Goal: Task Accomplishment & Management: Manage account settings

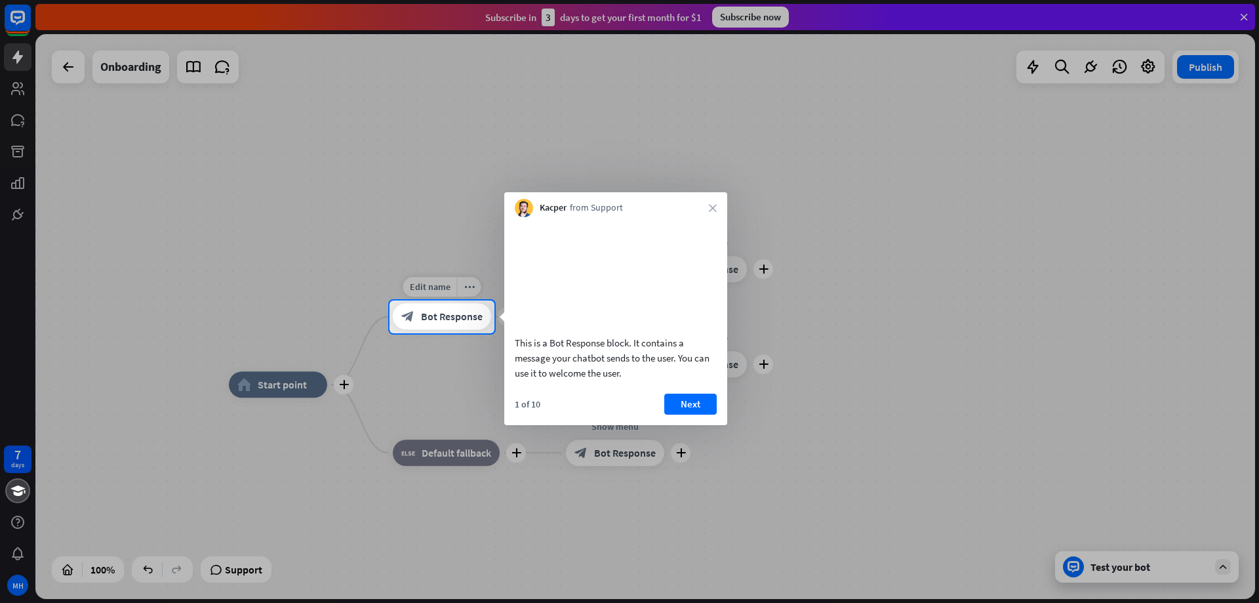
click at [429, 320] on span "Bot Response" at bounding box center [452, 316] width 62 height 13
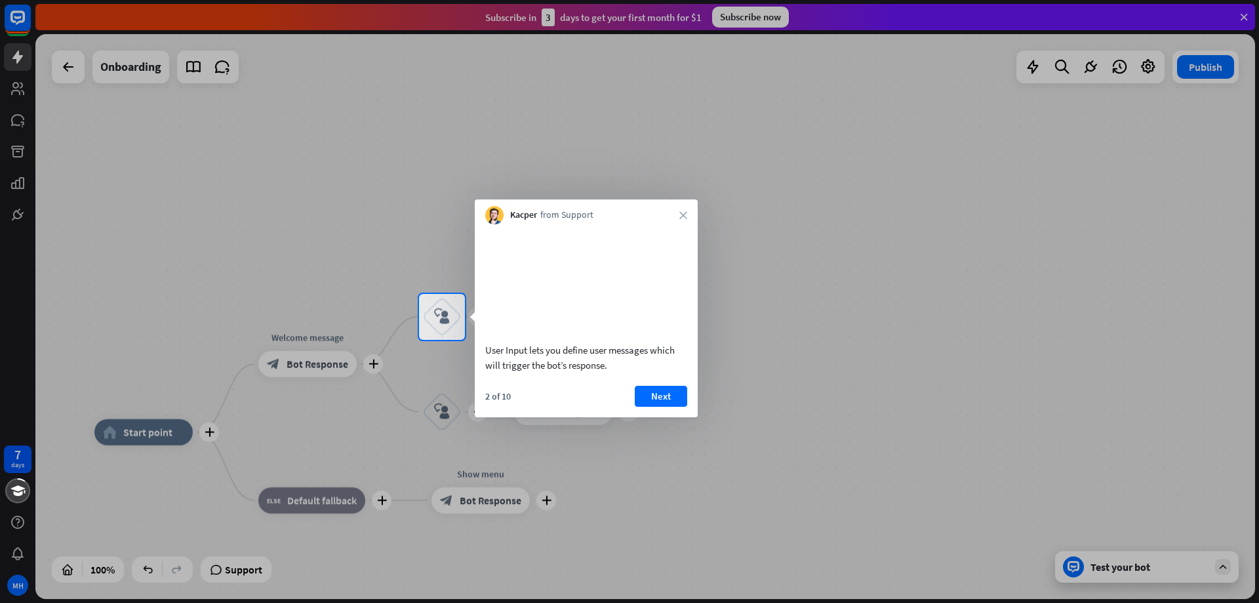
click at [314, 336] on div at bounding box center [209, 317] width 419 height 46
click at [297, 340] on div at bounding box center [629, 472] width 1259 height 264
click at [297, 368] on div at bounding box center [629, 472] width 1259 height 264
click at [155, 434] on div at bounding box center [629, 472] width 1259 height 264
click at [654, 407] on button "Next" at bounding box center [661, 396] width 52 height 21
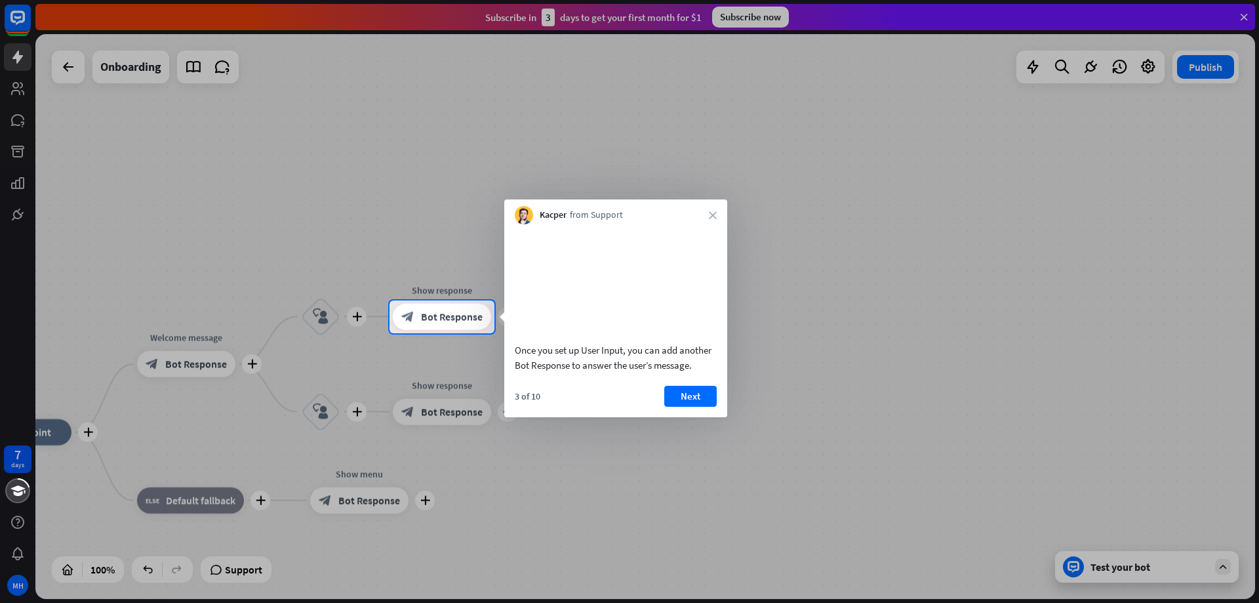
click at [654, 407] on div "3 of 10 Next" at bounding box center [615, 401] width 223 height 31
click at [683, 407] on button "Next" at bounding box center [690, 396] width 52 height 21
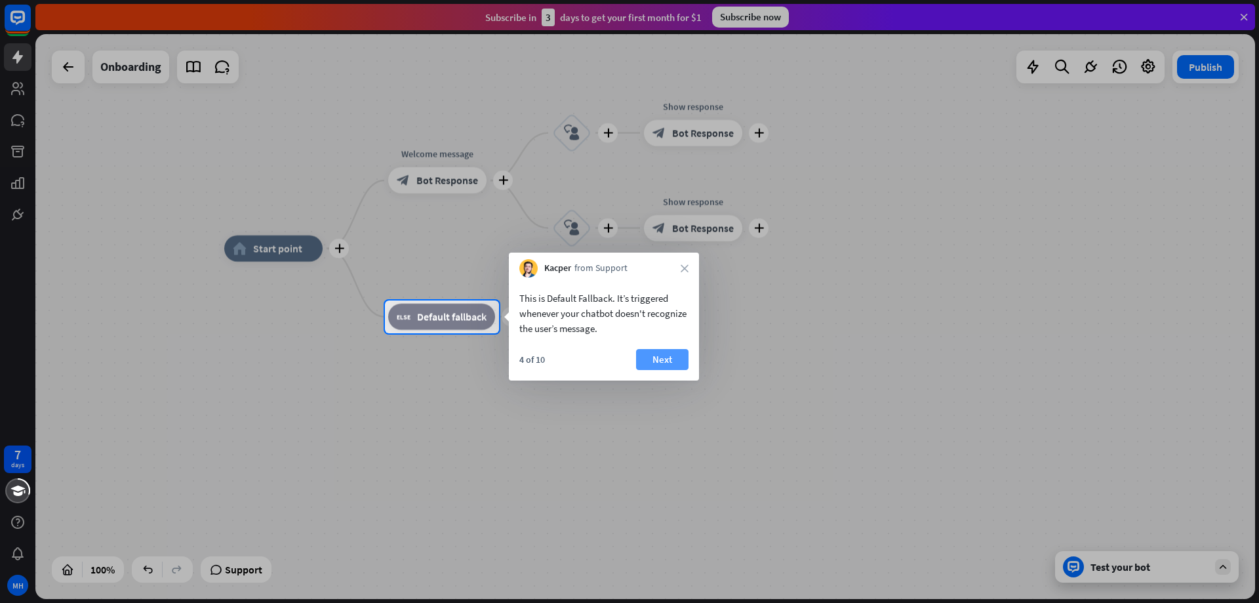
click at [656, 365] on button "Next" at bounding box center [662, 359] width 52 height 21
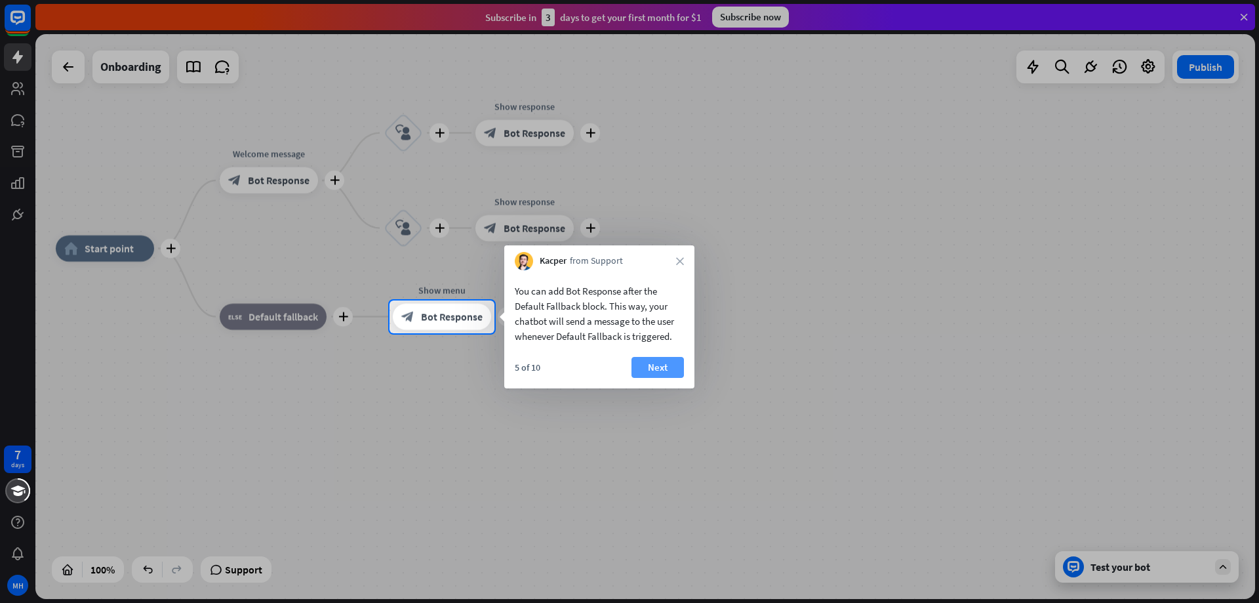
click at [652, 365] on button "Next" at bounding box center [657, 367] width 52 height 21
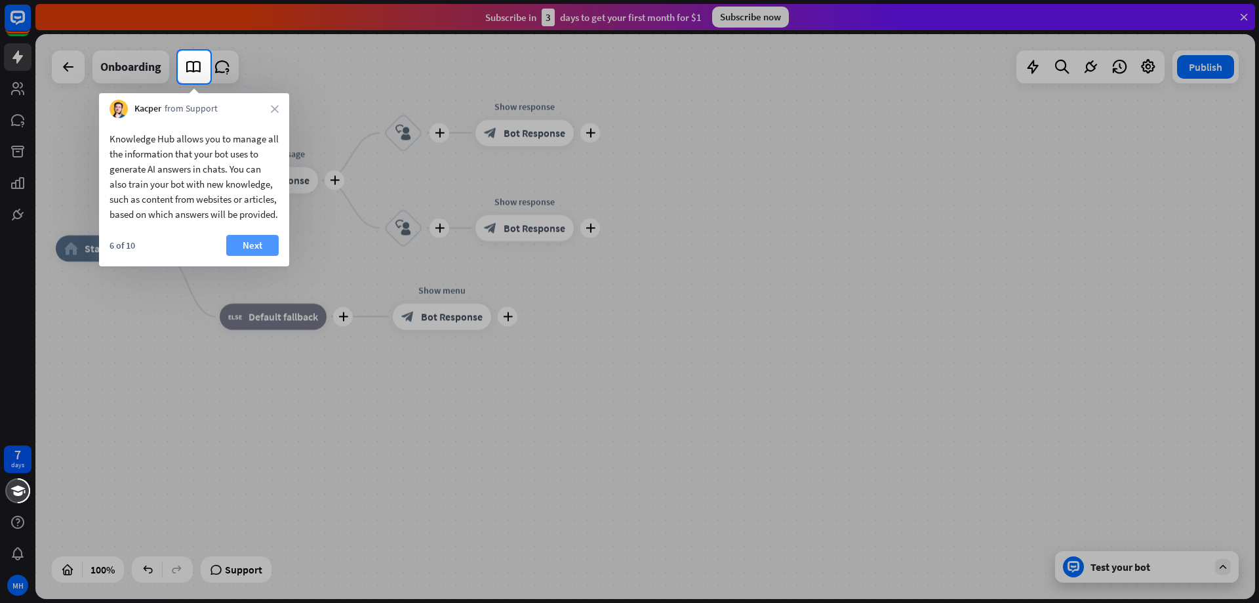
click at [264, 256] on button "Next" at bounding box center [252, 245] width 52 height 21
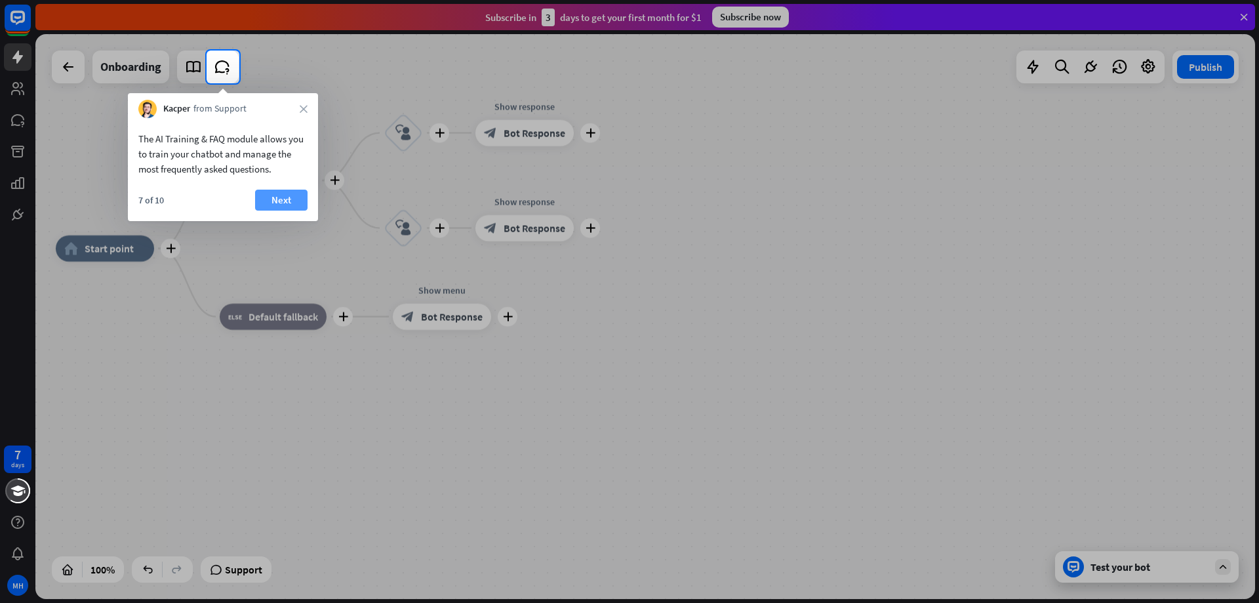
click at [278, 196] on button "Next" at bounding box center [281, 199] width 52 height 21
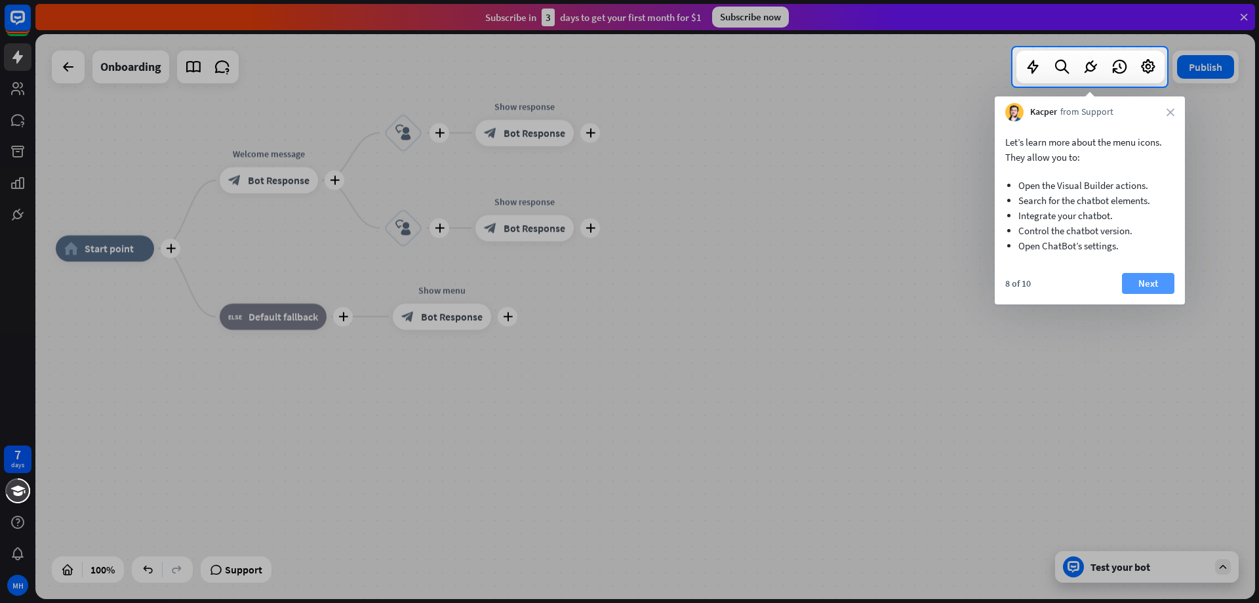
click at [1149, 290] on button "Next" at bounding box center [1148, 283] width 52 height 21
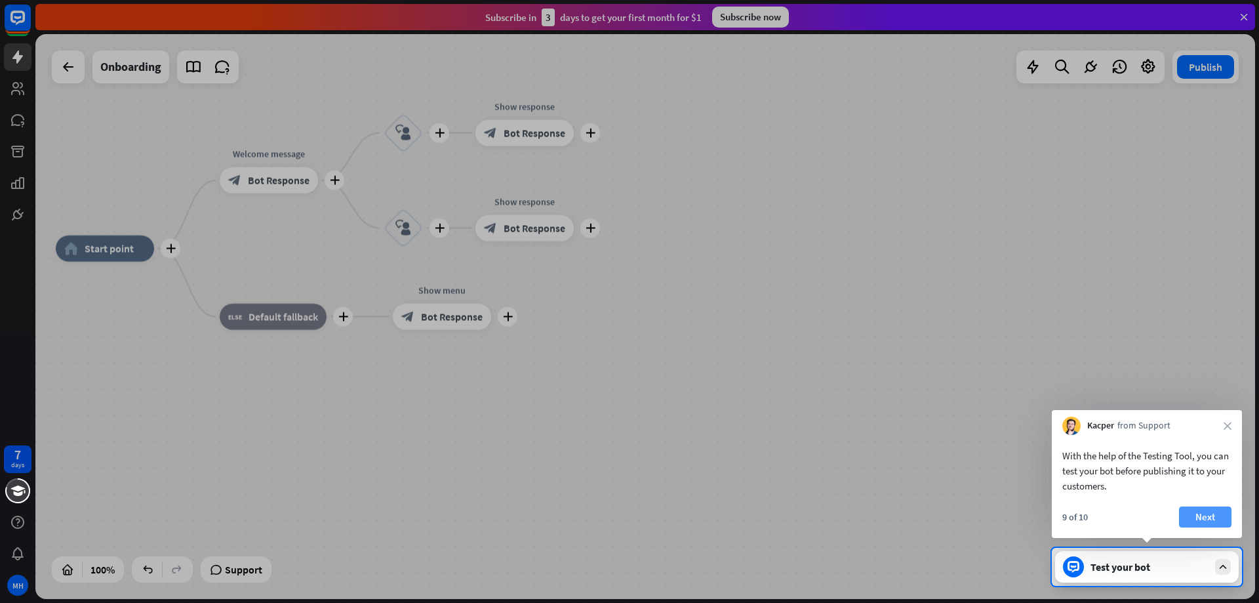
click at [1201, 514] on button "Next" at bounding box center [1205, 516] width 52 height 21
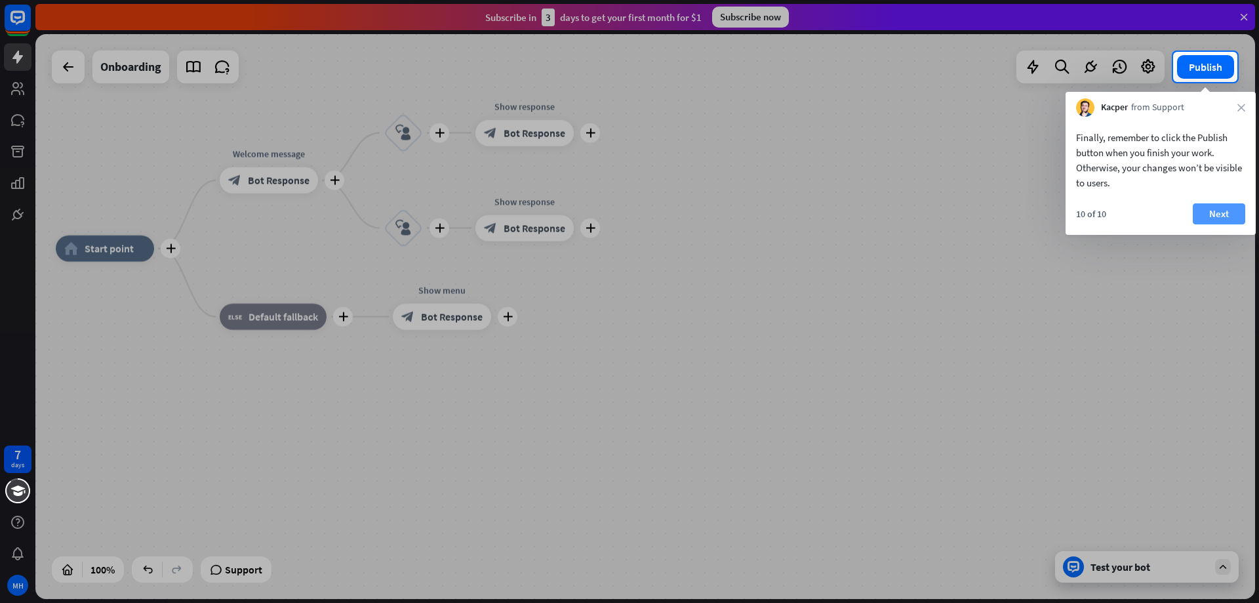
click at [1218, 220] on button "Next" at bounding box center [1219, 213] width 52 height 21
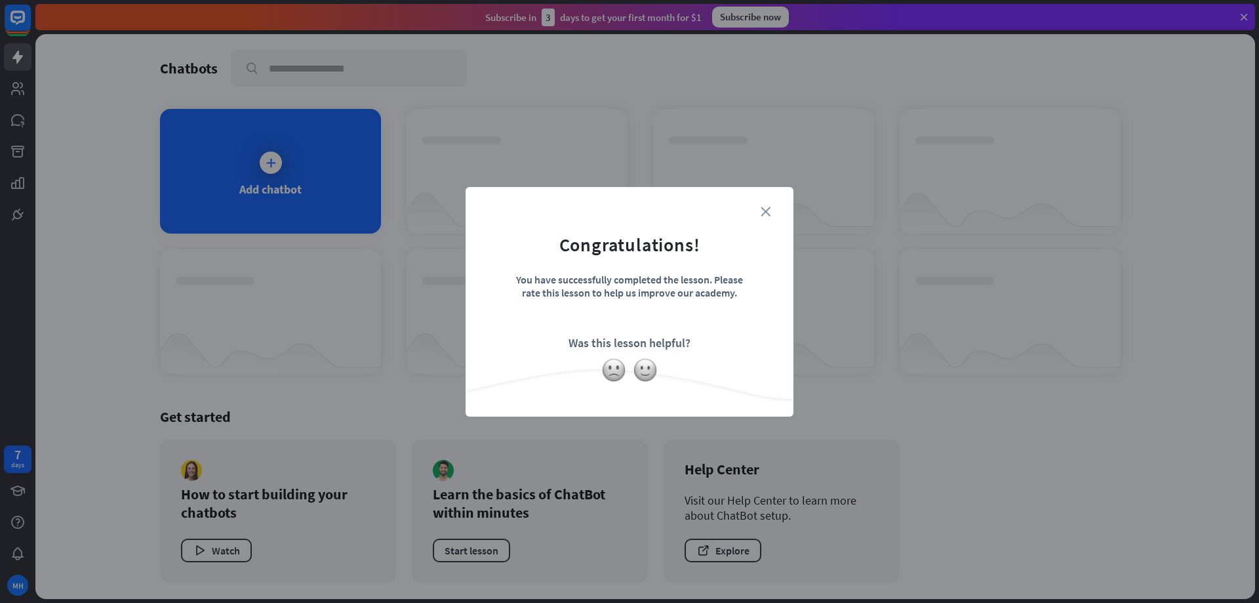
click at [770, 210] on icon "close" at bounding box center [766, 212] width 10 height 10
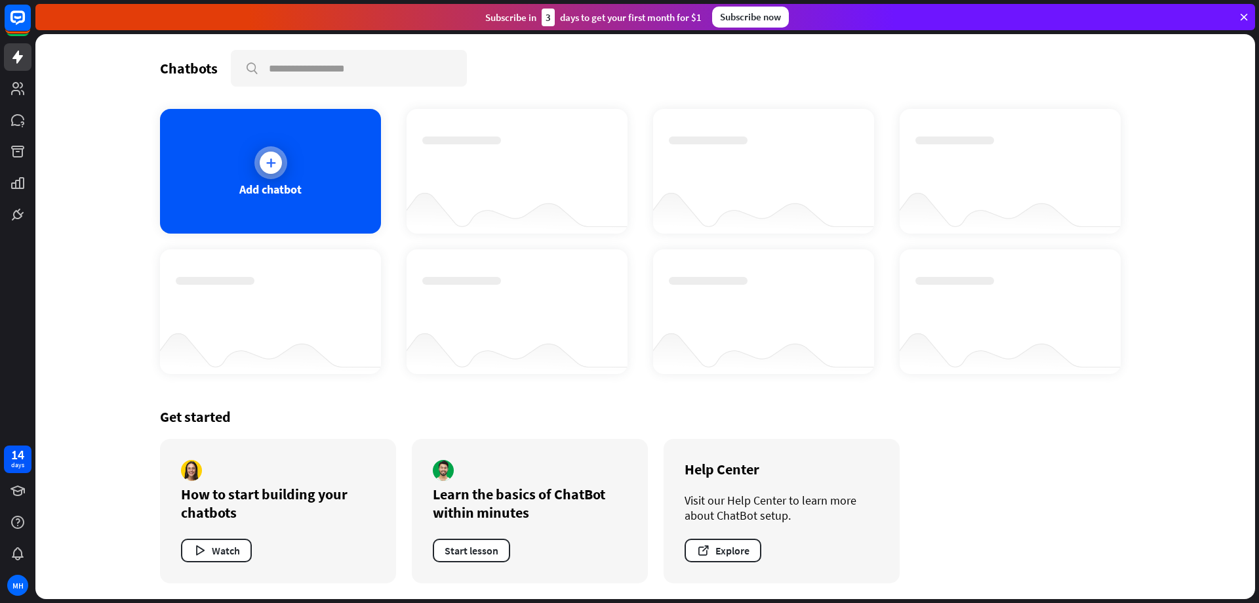
click at [264, 165] on icon at bounding box center [270, 162] width 13 height 13
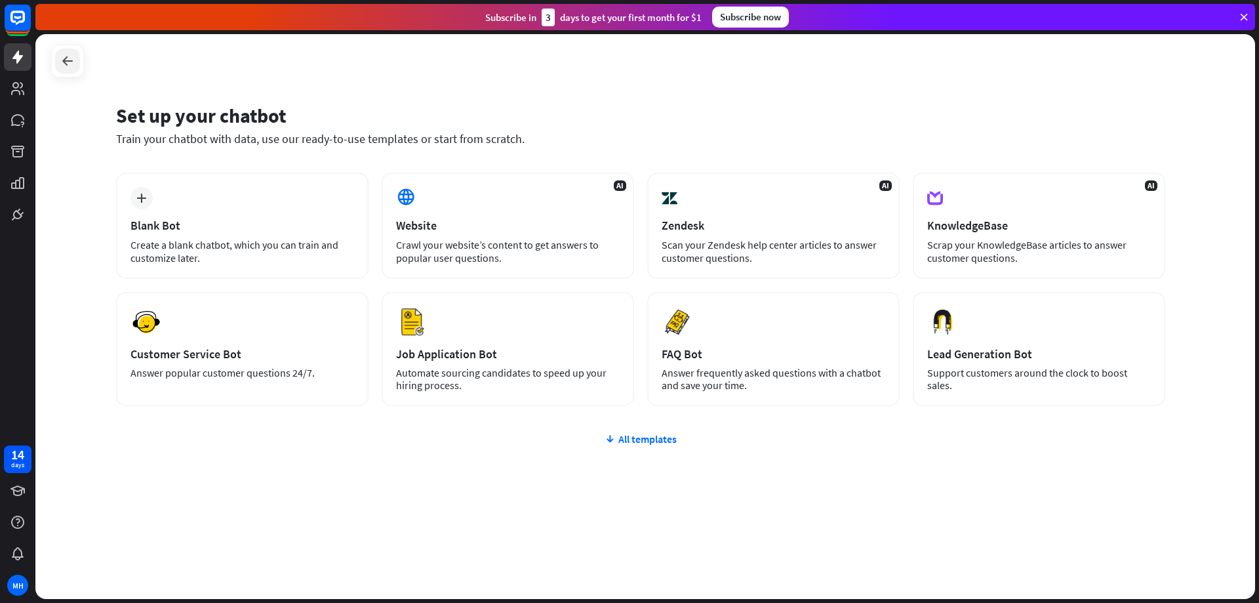
click at [62, 60] on icon at bounding box center [68, 61] width 16 height 16
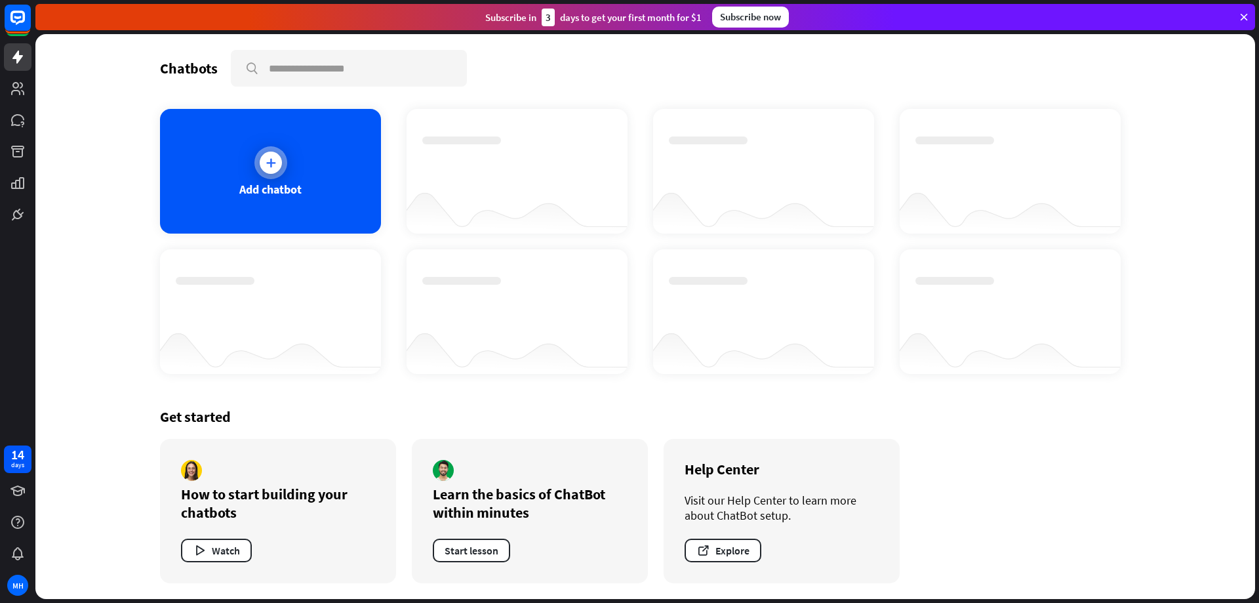
click at [279, 161] on div at bounding box center [271, 162] width 22 height 22
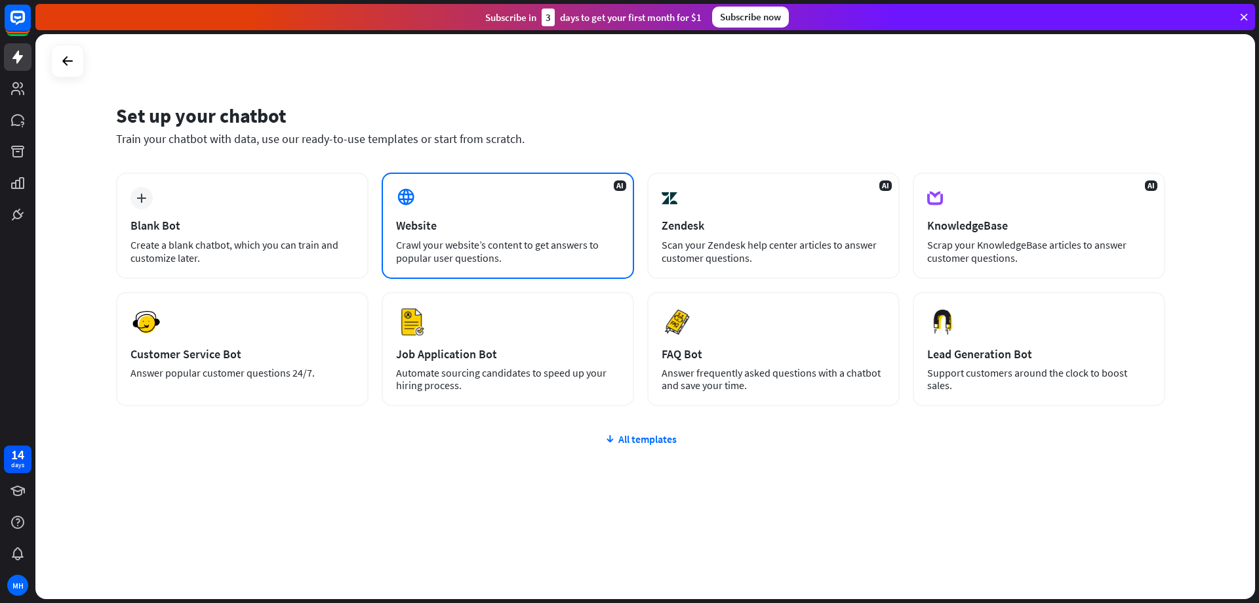
click at [452, 231] on div "Website" at bounding box center [508, 225] width 224 height 15
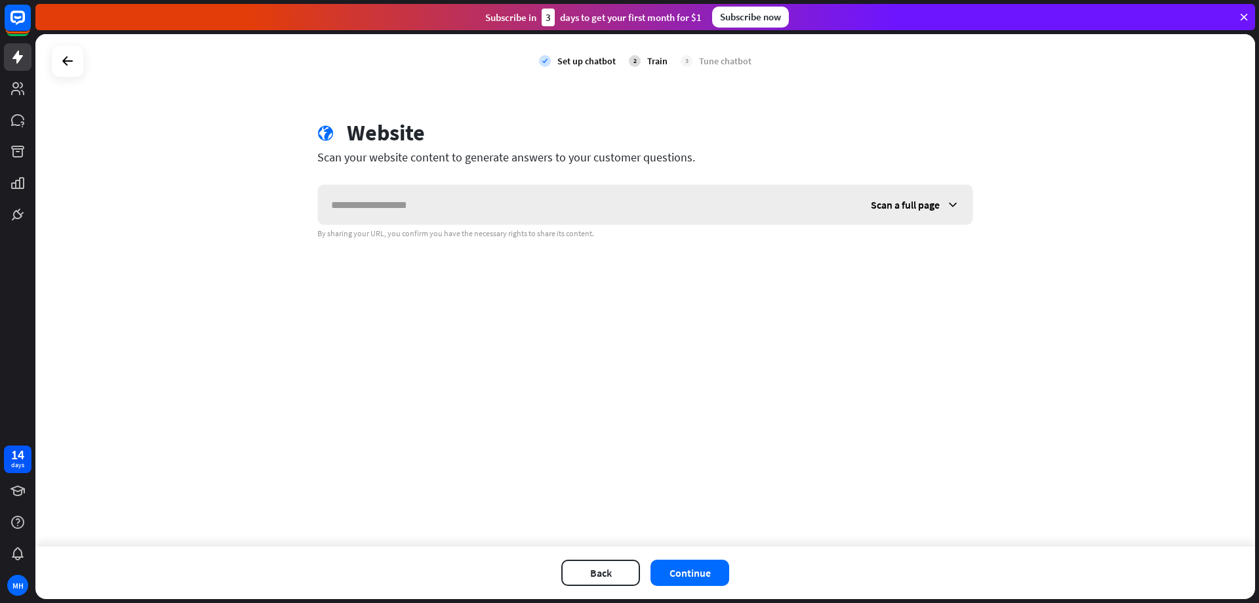
click at [426, 210] on input "text" at bounding box center [588, 204] width 540 height 39
type input "**********"
click at [704, 570] on button "Continue" at bounding box center [689, 572] width 79 height 26
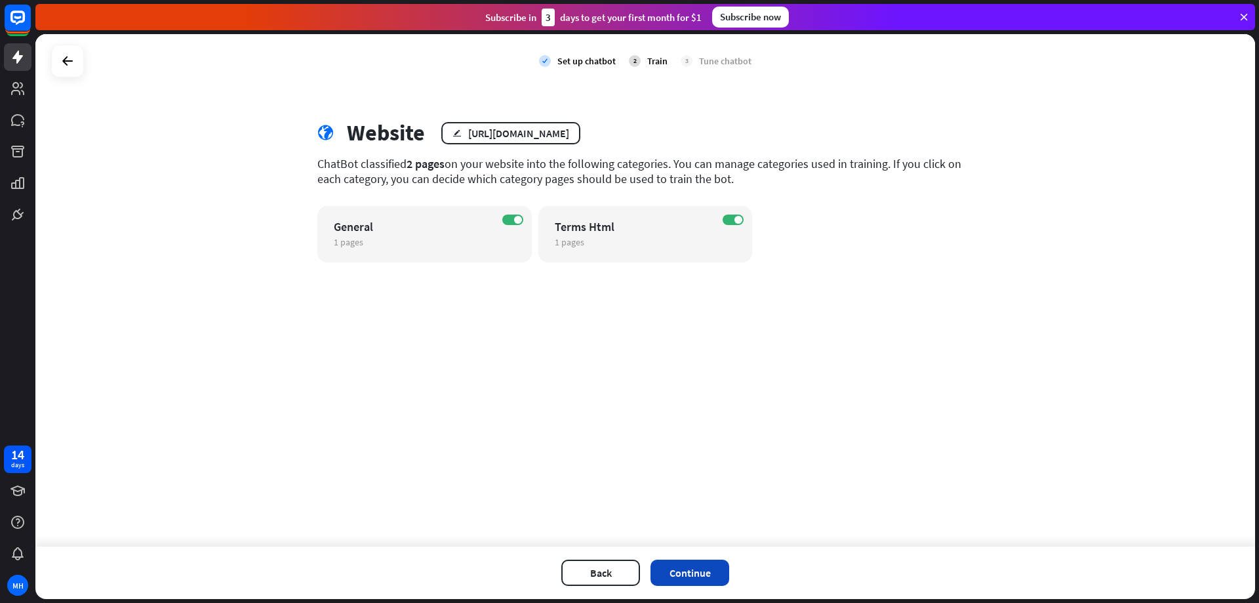
click at [698, 574] on button "Continue" at bounding box center [689, 572] width 79 height 26
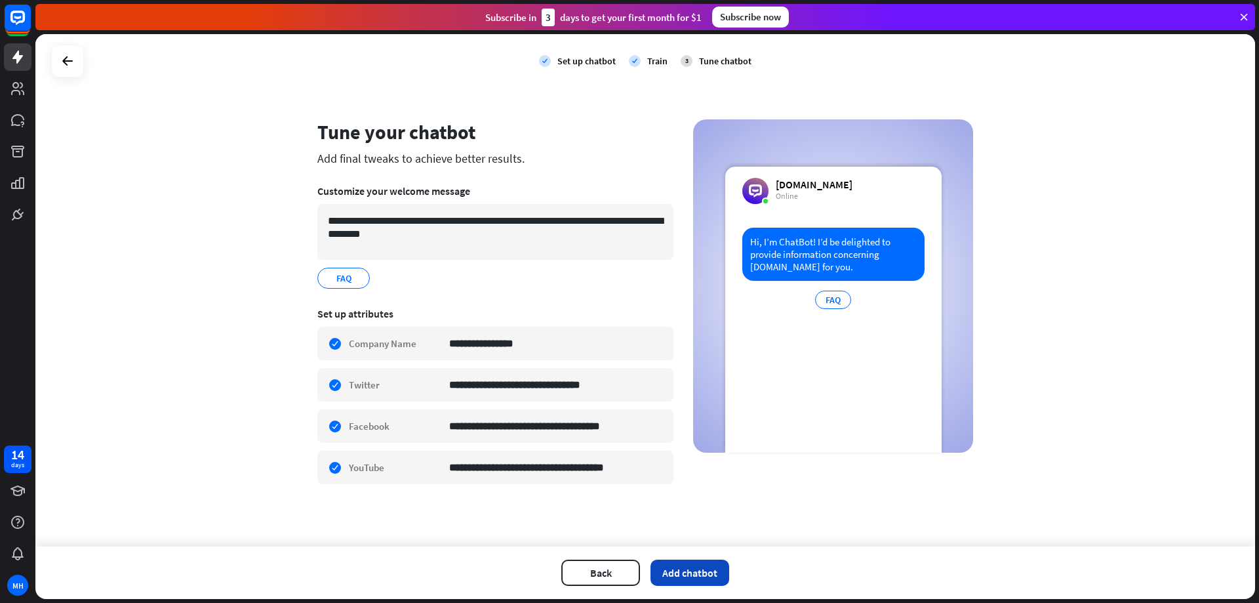
click at [701, 572] on button "Add chatbot" at bounding box center [689, 572] width 79 height 26
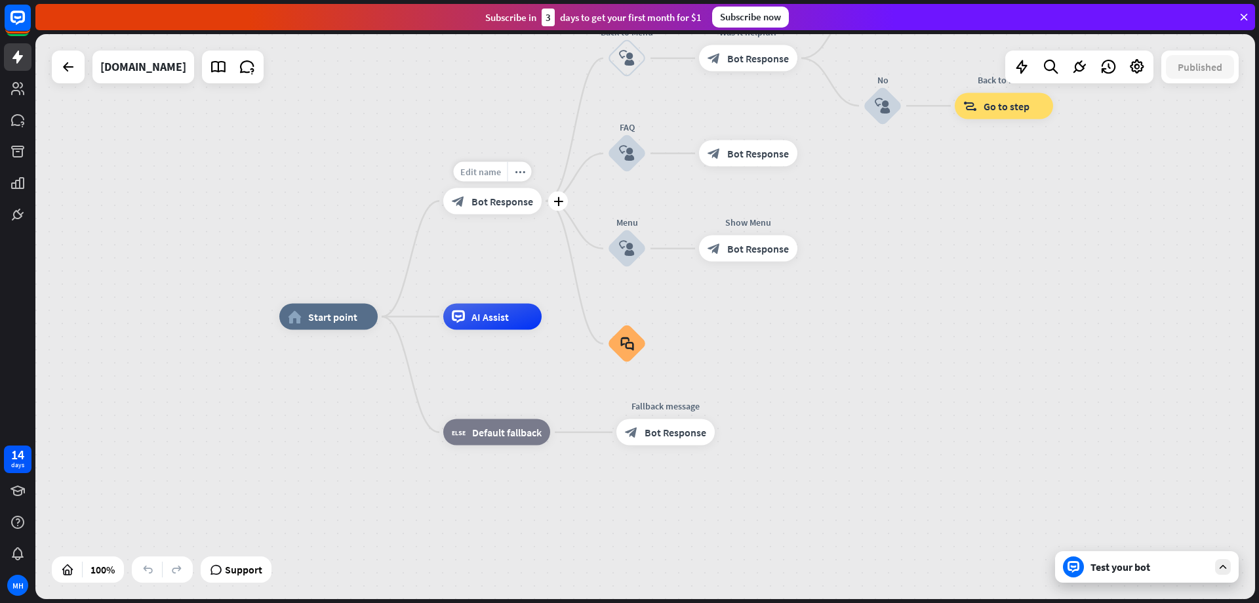
click at [480, 176] on span "Edit name" at bounding box center [480, 171] width 41 height 12
drag, startPoint x: 533, startPoint y: 170, endPoint x: 452, endPoint y: 169, distance: 80.7
click at [452, 169] on input "**********" at bounding box center [493, 172] width 92 height 18
type input "**********"
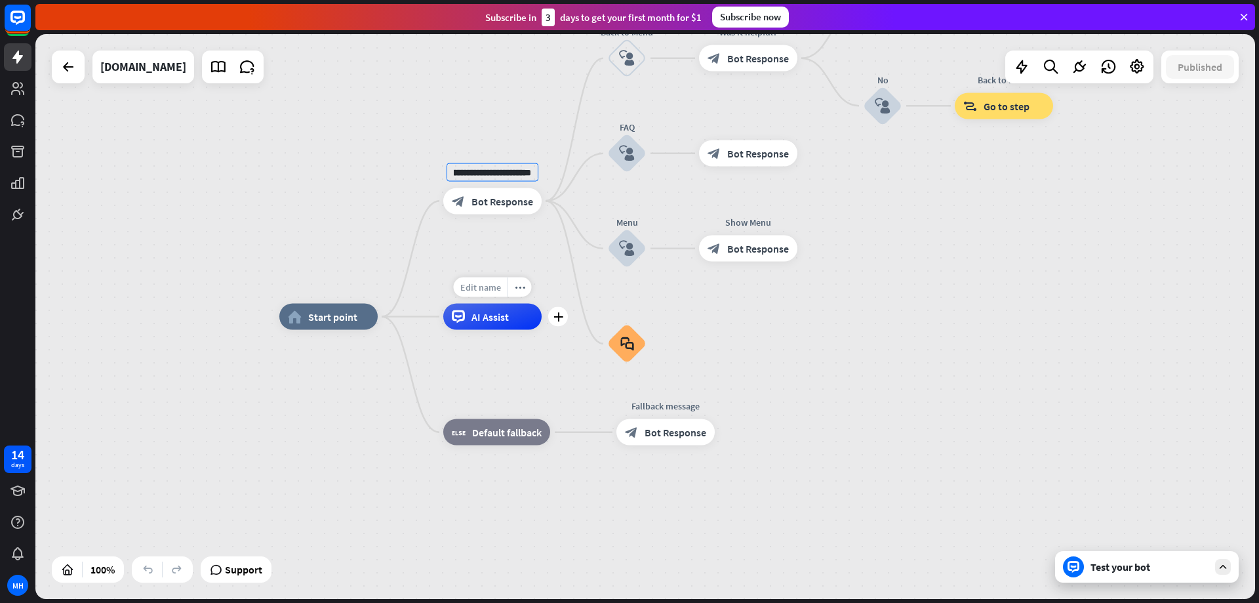
click at [483, 288] on div "**********" at bounding box center [645, 316] width 1220 height 565
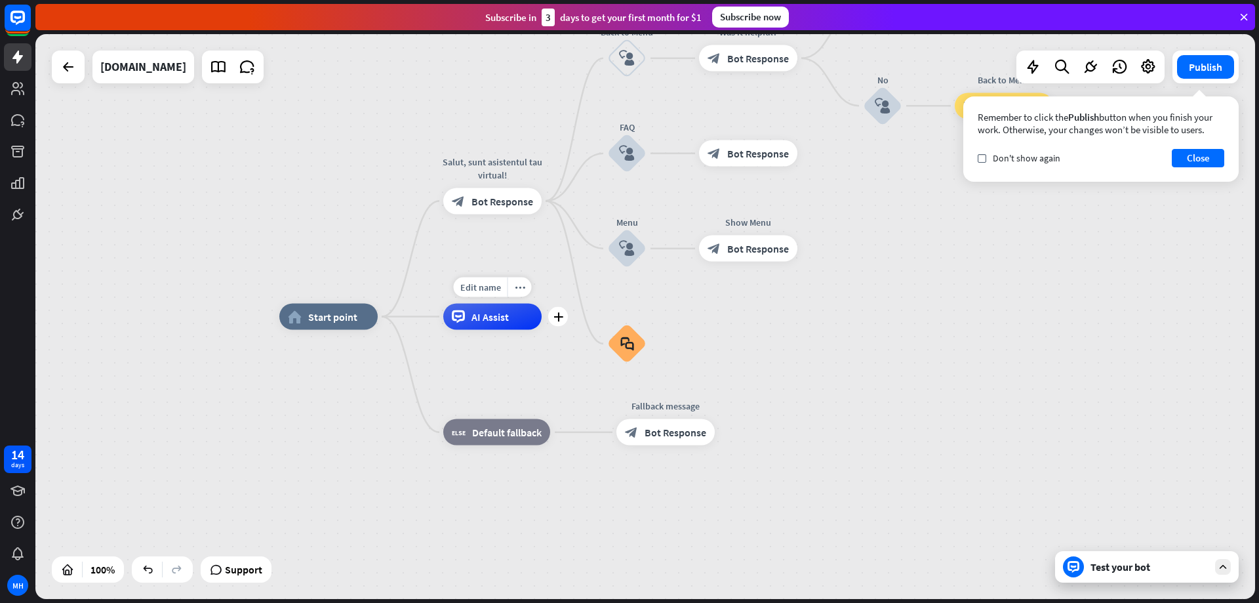
click at [488, 317] on span "AI Assist" at bounding box center [489, 316] width 37 height 13
click at [496, 258] on div "home_2 Start point Salut, sunt asistentul tau virtual! block_bot_response Bot R…" at bounding box center [645, 316] width 1220 height 565
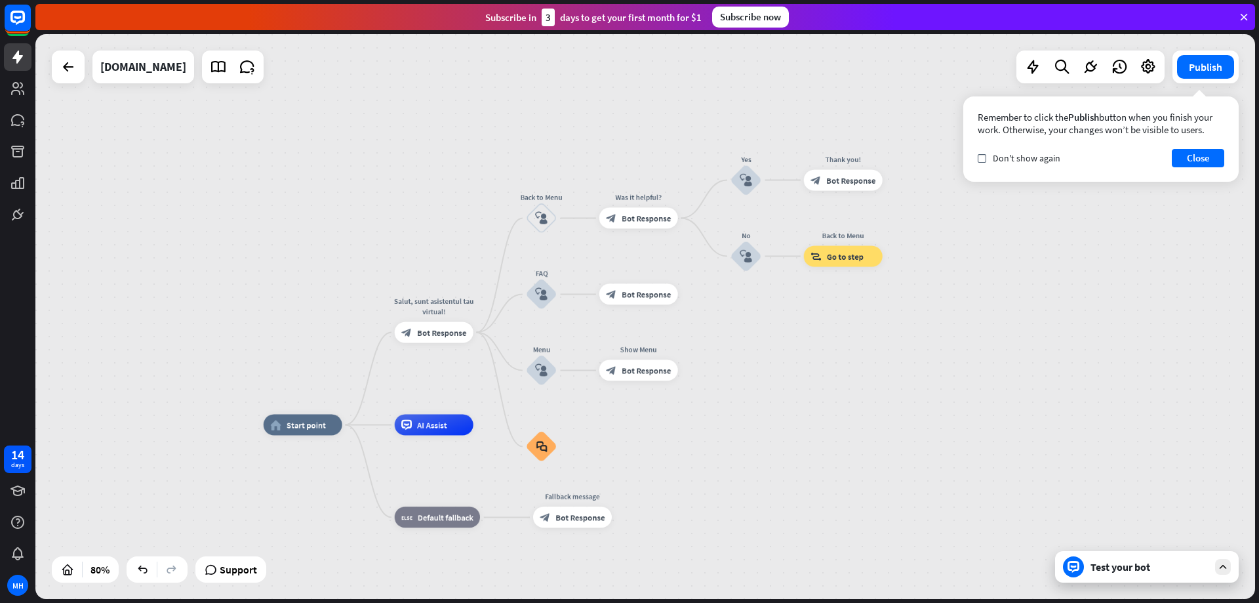
drag, startPoint x: 692, startPoint y: 113, endPoint x: 589, endPoint y: 252, distance: 172.4
click at [589, 252] on div "home_2 Start point Salut, sunt asistentul tau virtual! block_bot_response Bot R…" at bounding box center [645, 316] width 1220 height 565
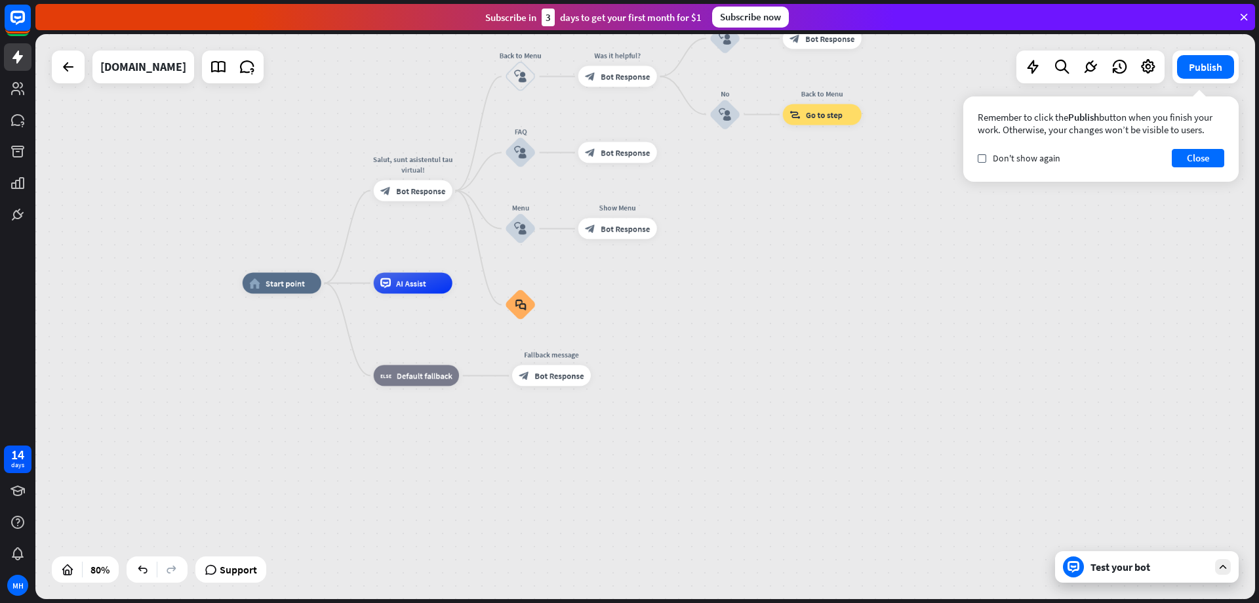
drag, startPoint x: 818, startPoint y: 435, endPoint x: 789, endPoint y: 298, distance: 139.9
click at [796, 295] on div "home_2 Start point Salut, sunt asistentul tau virtual! block_bot_response Bot R…" at bounding box center [731, 509] width 976 height 452
click at [528, 307] on div "block_faq" at bounding box center [520, 302] width 31 height 31
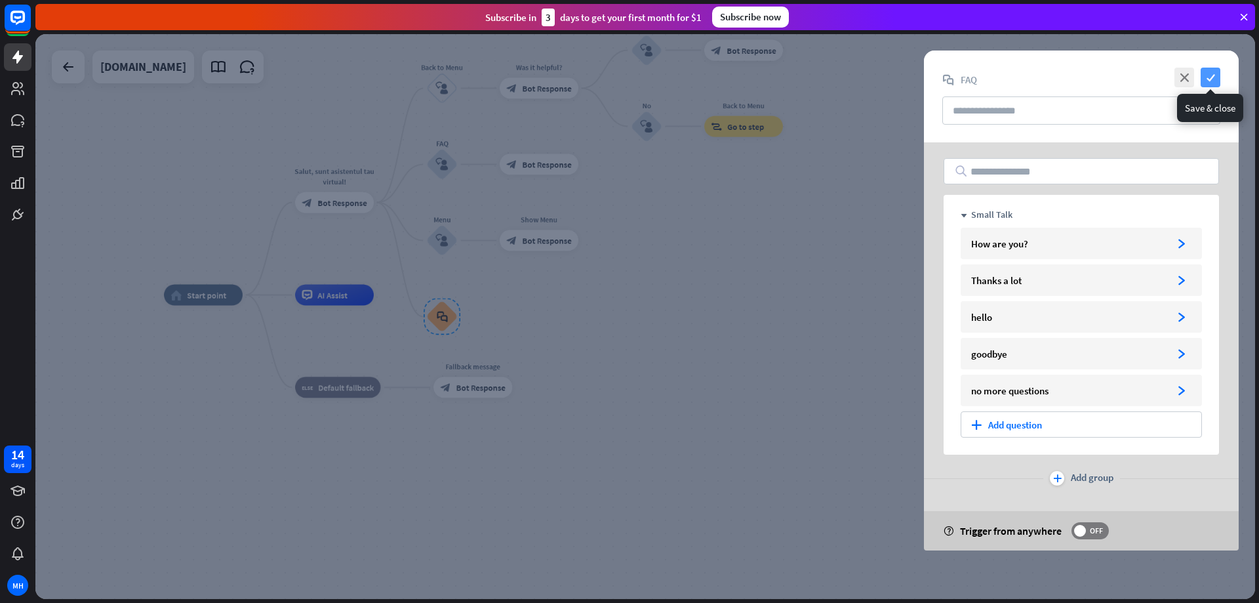
click at [1211, 80] on icon "check" at bounding box center [1211, 78] width 20 height 20
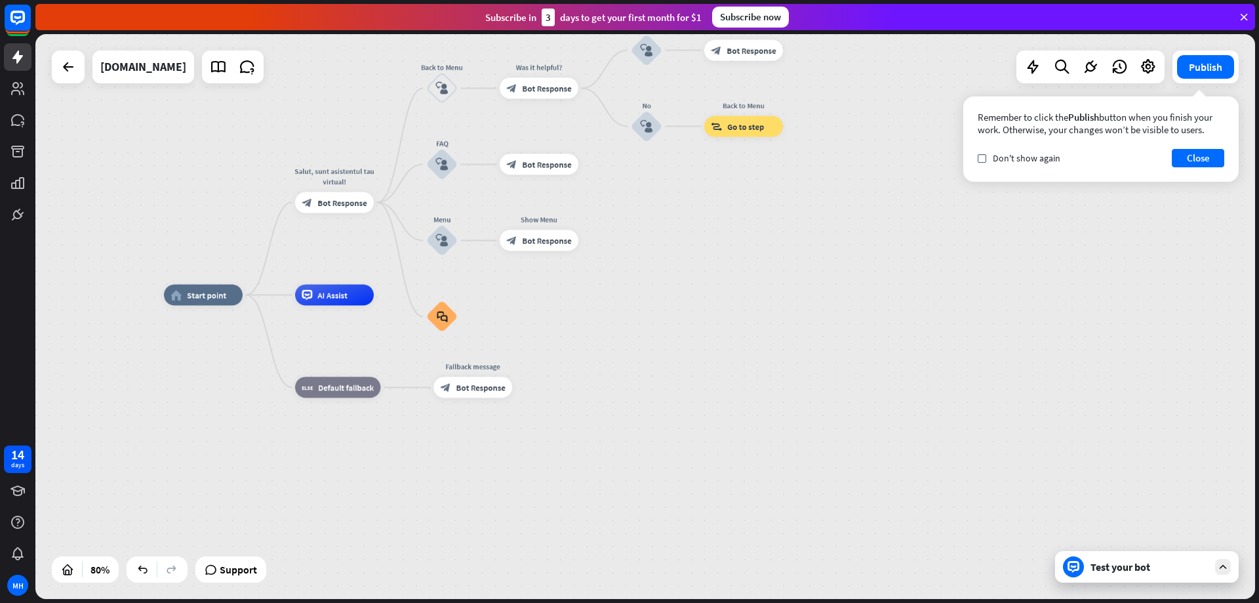
click at [1123, 564] on div "Test your bot" at bounding box center [1149, 566] width 118 height 13
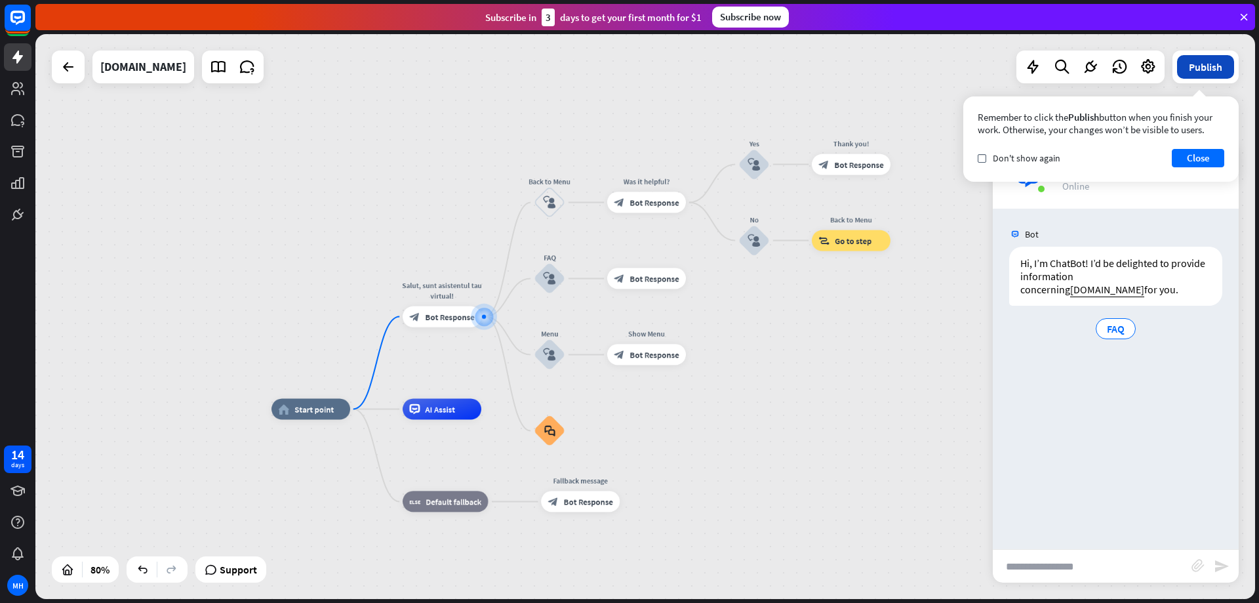
click at [1212, 68] on button "Publish" at bounding box center [1205, 67] width 57 height 24
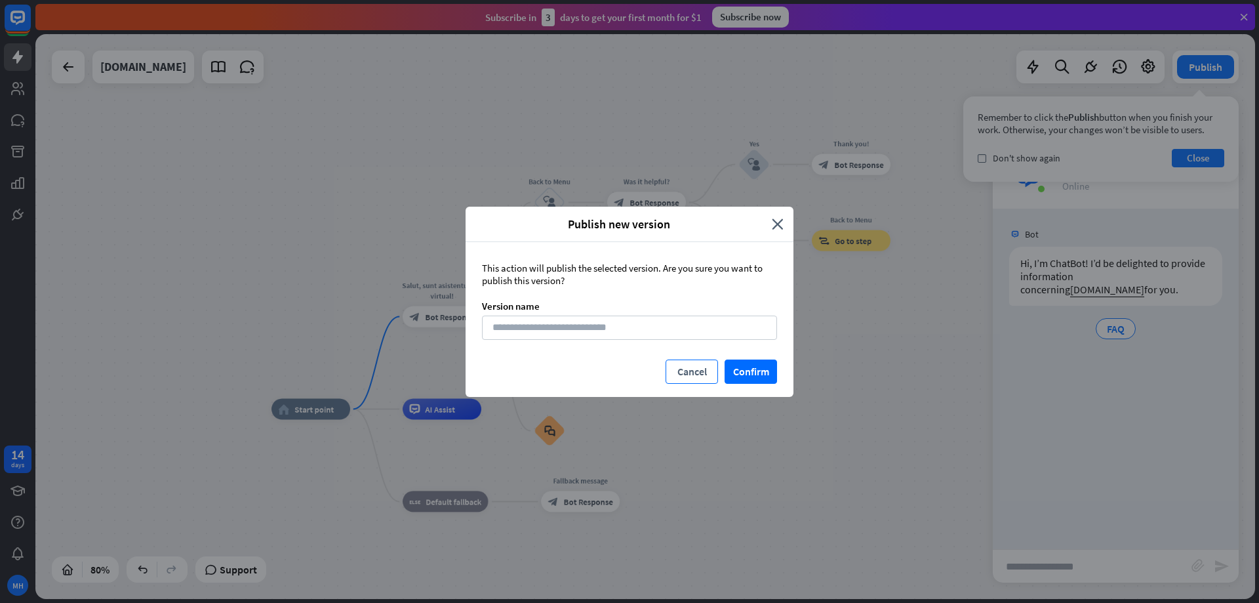
click at [694, 376] on button "Cancel" at bounding box center [692, 371] width 52 height 24
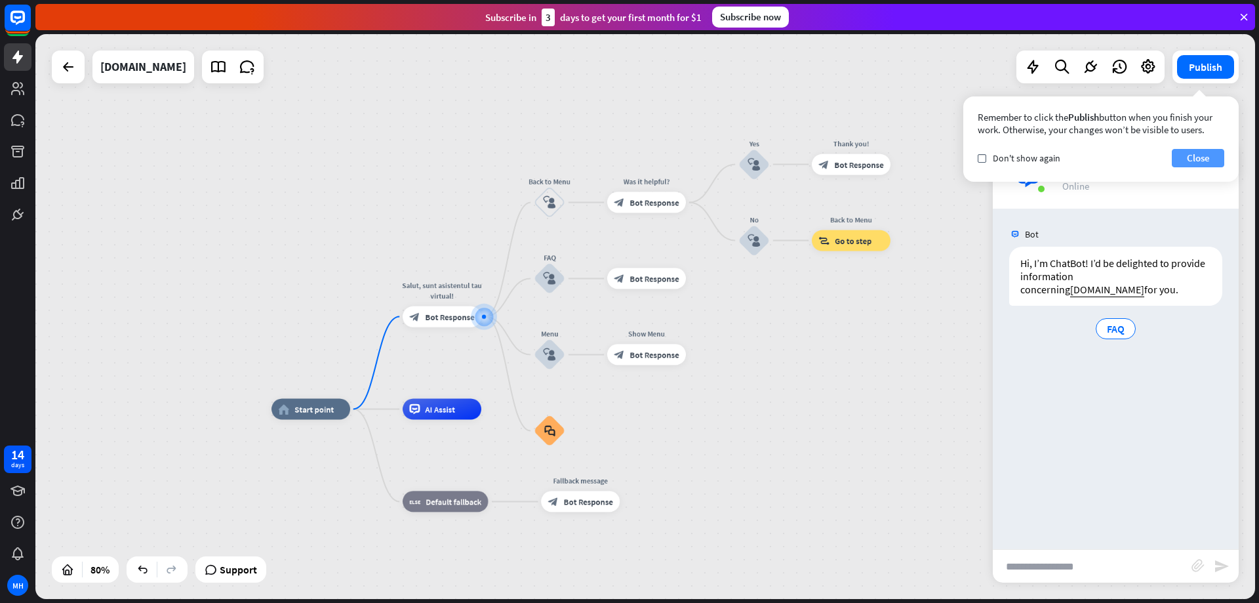
click at [1187, 157] on button "Close" at bounding box center [1198, 158] width 52 height 18
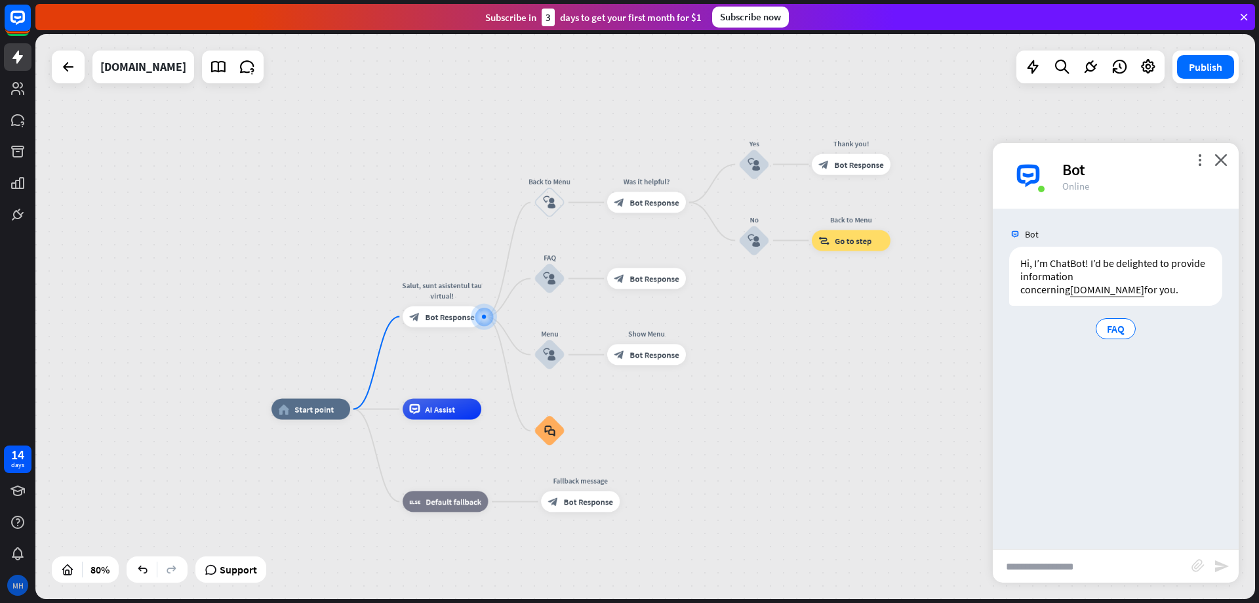
click at [19, 584] on div "MH" at bounding box center [17, 584] width 21 height 21
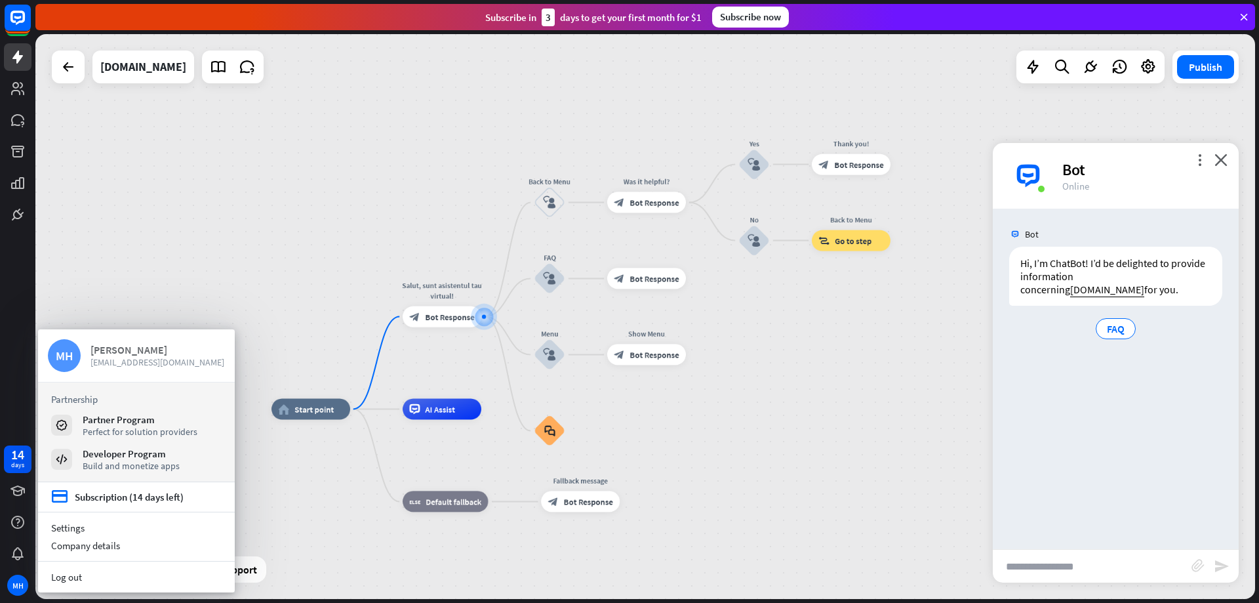
click at [121, 357] on span "[EMAIL_ADDRESS][DOMAIN_NAME]" at bounding box center [157, 362] width 134 height 12
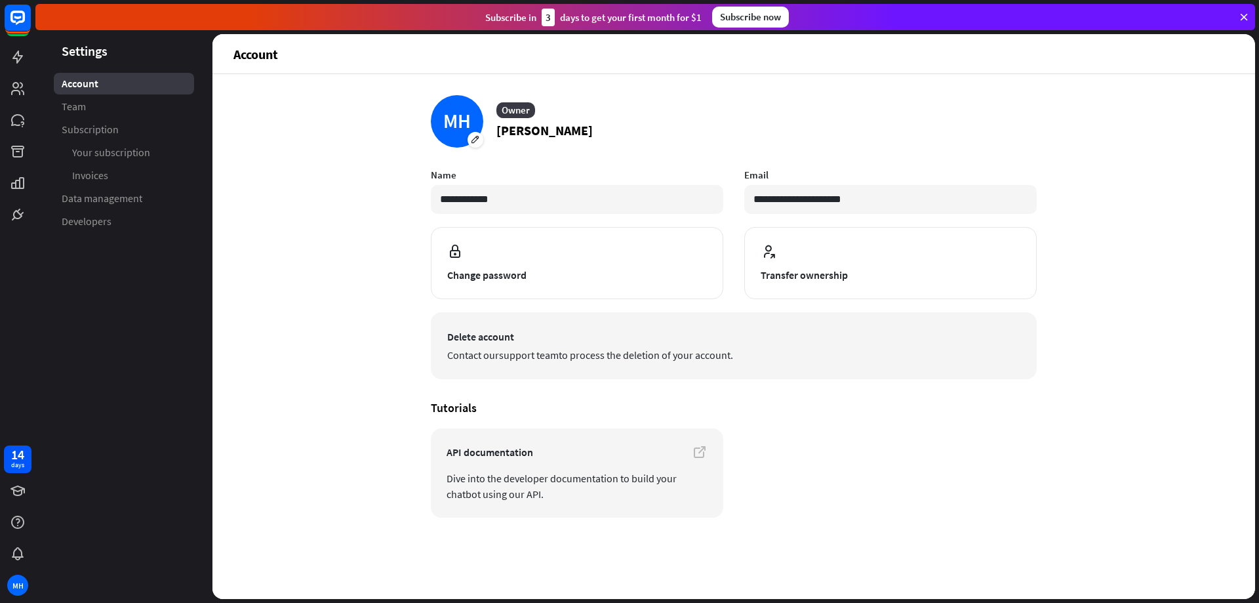
click at [500, 342] on span "Delete account" at bounding box center [733, 336] width 573 height 16
click at [534, 348] on link "support team" at bounding box center [529, 354] width 60 height 13
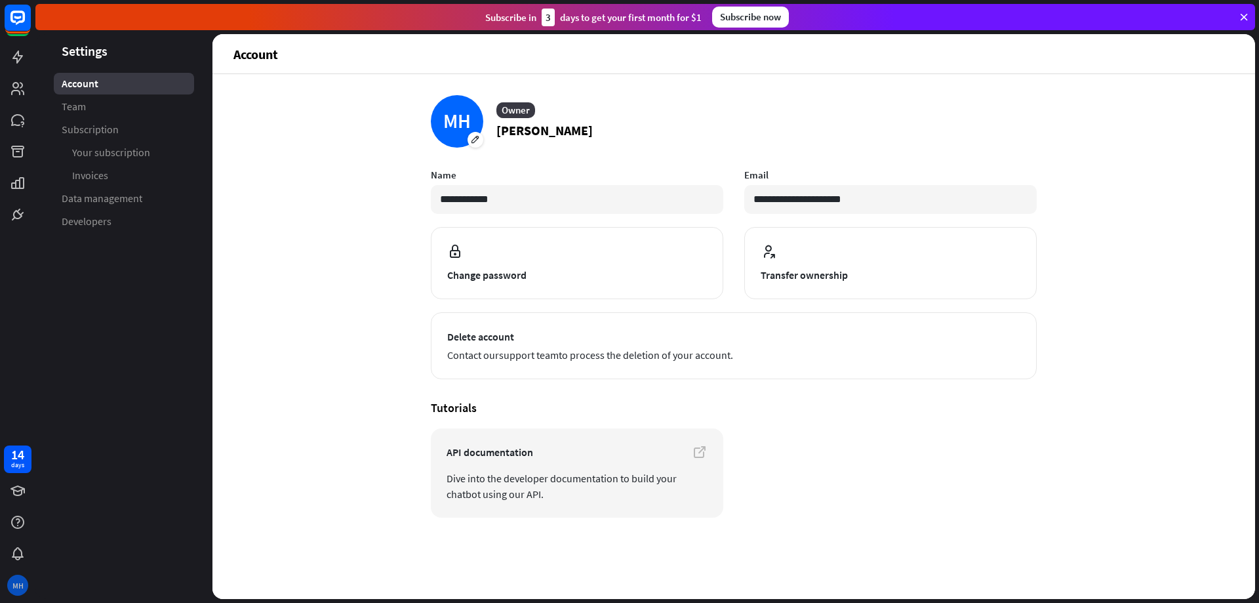
click at [26, 586] on div "MH" at bounding box center [17, 584] width 21 height 21
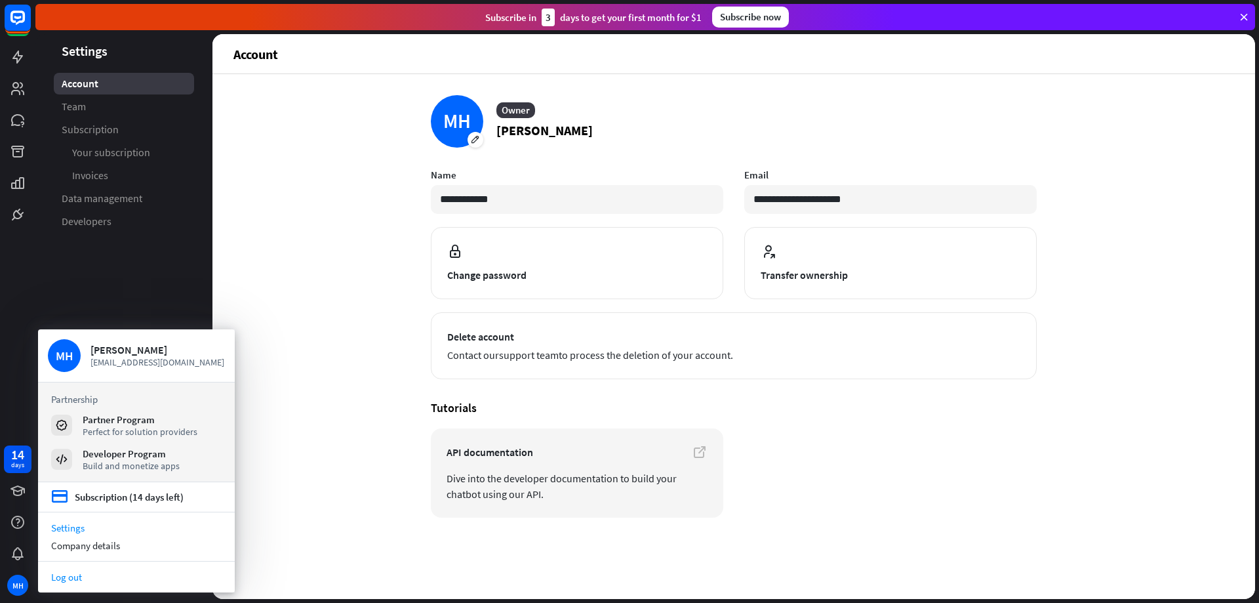
click at [94, 580] on link "Log out" at bounding box center [136, 577] width 197 height 18
